Goal: Information Seeking & Learning: Learn about a topic

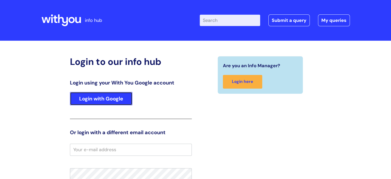
click at [116, 95] on link "Login with Google" at bounding box center [101, 98] width 62 height 13
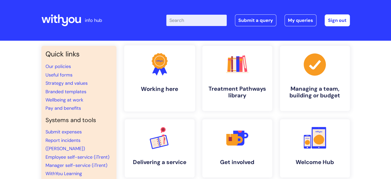
click at [164, 70] on icon at bounding box center [162, 69] width 8 height 11
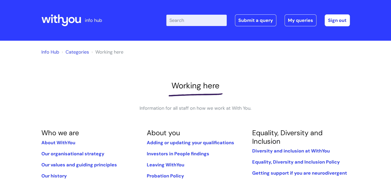
click at [190, 20] on input "Enter your search term here..." at bounding box center [196, 20] width 60 height 11
type input "benefits"
click button "Search" at bounding box center [0, 0] width 0 height 0
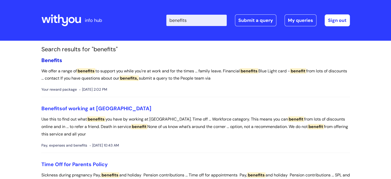
click at [53, 57] on span "Benefits" at bounding box center [51, 60] width 21 height 7
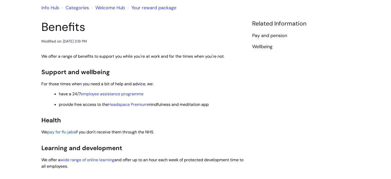
scroll to position [44, 0]
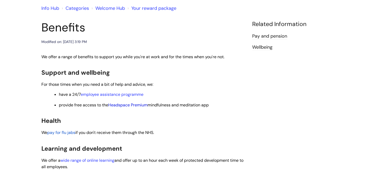
click at [141, 106] on link "Headspace Premium" at bounding box center [127, 104] width 39 height 5
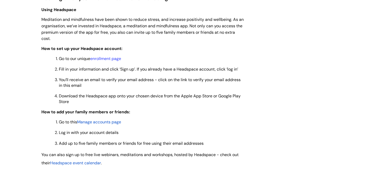
scroll to position [423, 0]
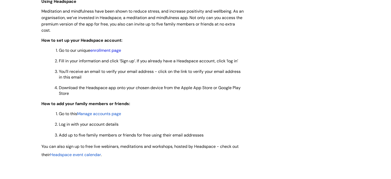
click at [114, 52] on link "enrollment page" at bounding box center [105, 50] width 31 height 5
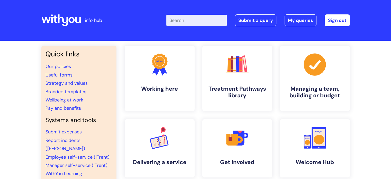
click at [187, 25] on input "Enter your search term here..." at bounding box center [196, 20] width 60 height 11
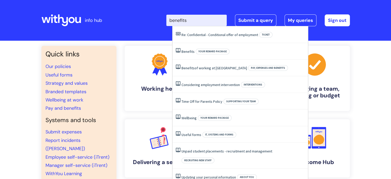
type input "benefits"
click button "Search" at bounding box center [0, 0] width 0 height 0
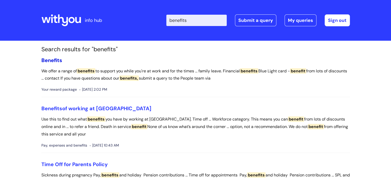
click at [51, 60] on span "Benefits" at bounding box center [51, 60] width 21 height 7
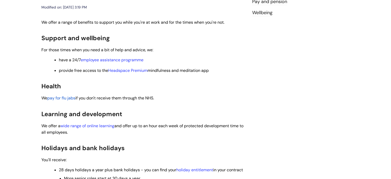
scroll to position [80, 0]
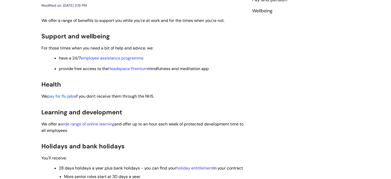
click at [136, 65] on li "provide free access to the Headspace Premium mindfulness and meditation app" at bounding box center [152, 68] width 186 height 6
click at [128, 70] on link "Headspace Premium" at bounding box center [127, 68] width 39 height 5
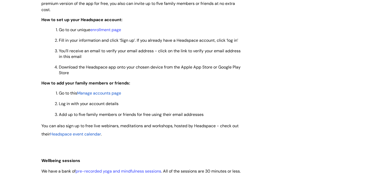
scroll to position [445, 0]
